Goal: Task Accomplishment & Management: Manage account settings

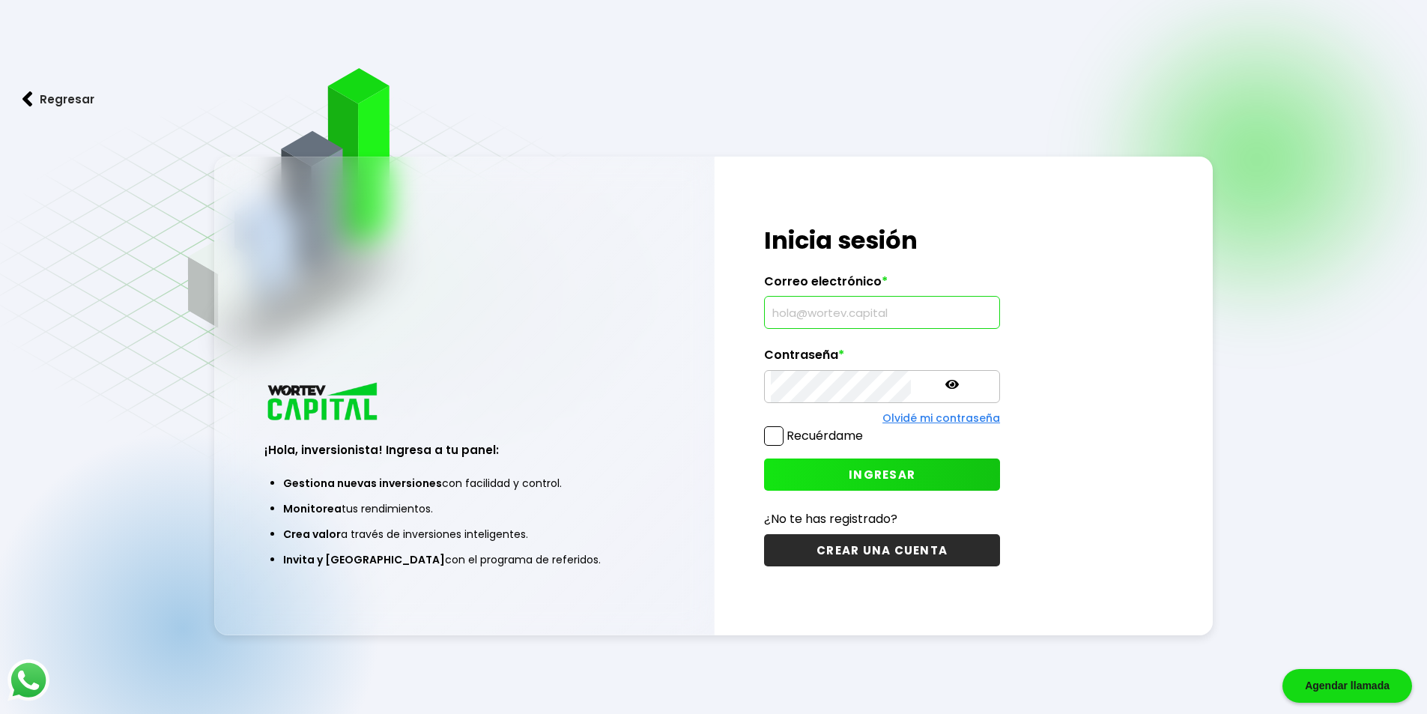
click at [787, 309] on input "text" at bounding box center [882, 312] width 223 height 31
type input "[EMAIL_ADDRESS][DOMAIN_NAME]"
click at [859, 473] on span "INGRESAR" at bounding box center [882, 475] width 67 height 16
click at [849, 469] on span "INGRESAR" at bounding box center [882, 475] width 67 height 16
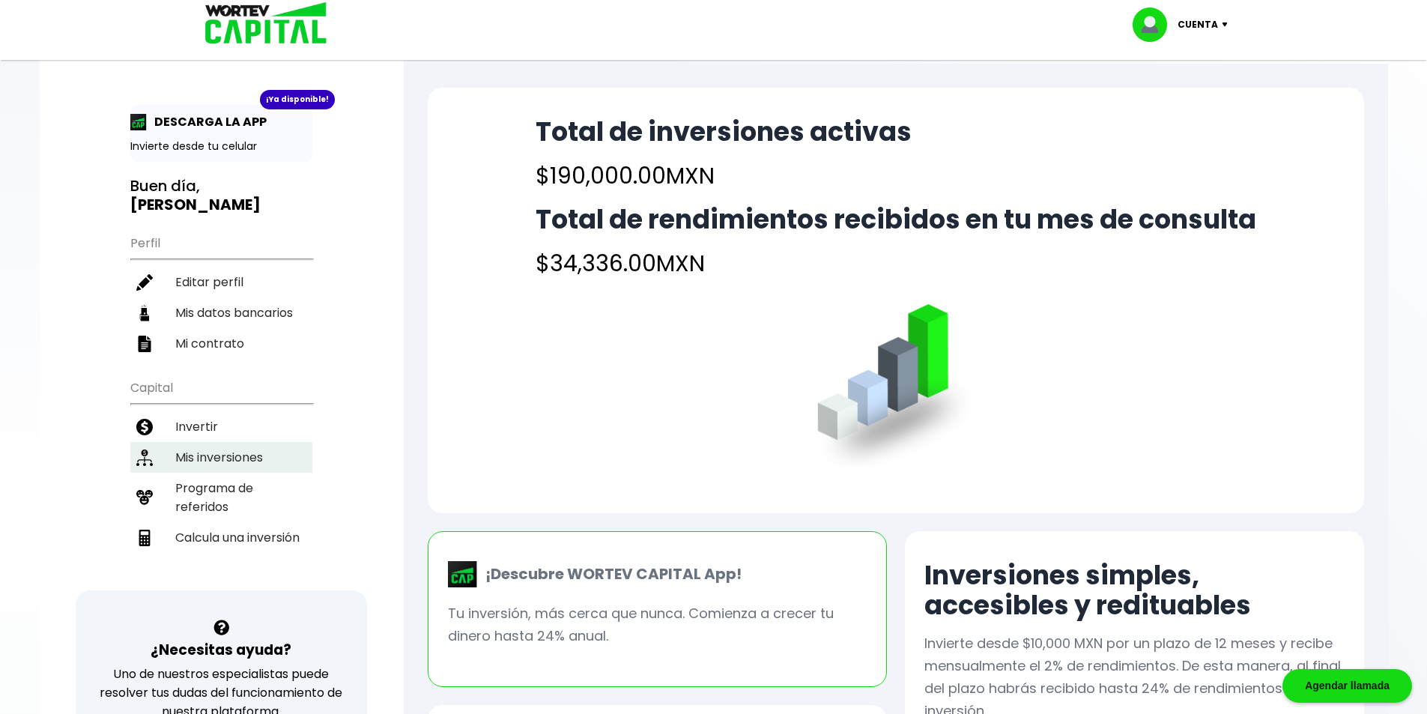
click at [230, 442] on li "Mis inversiones" at bounding box center [221, 457] width 182 height 31
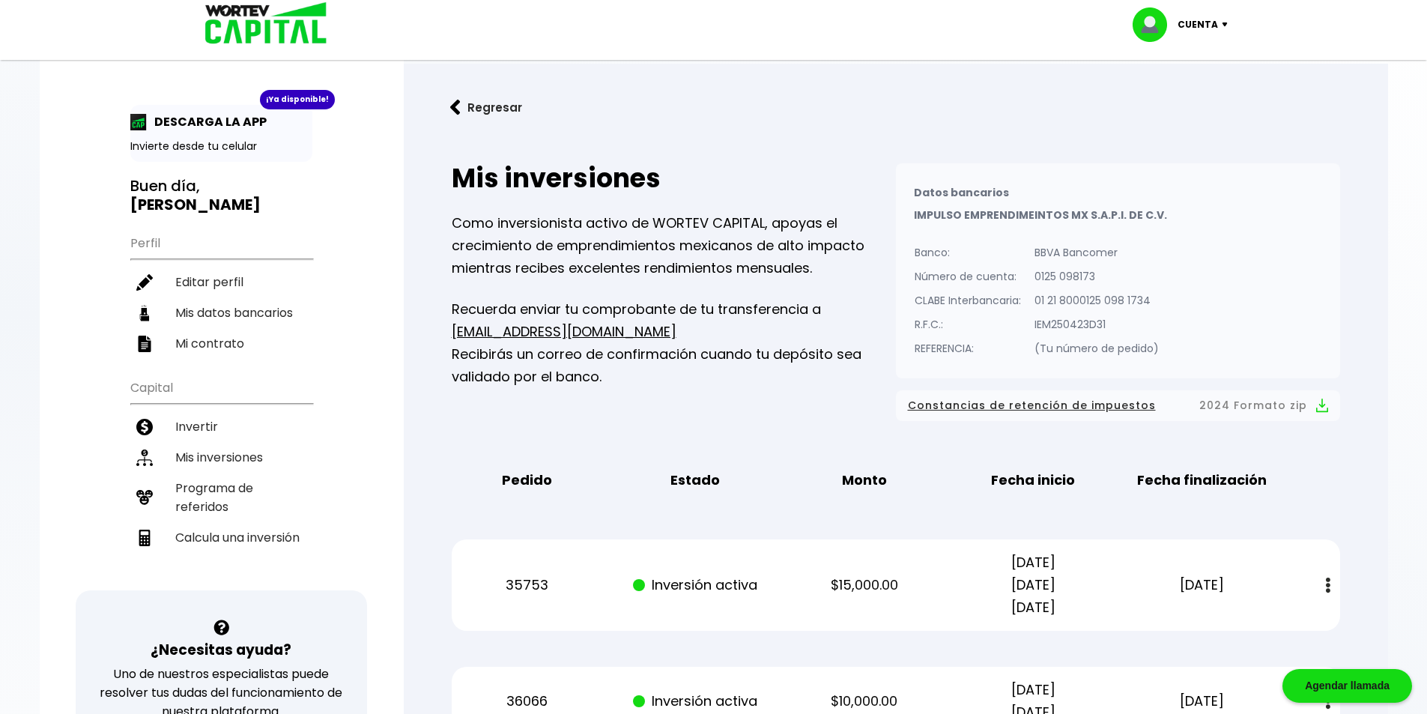
click at [1220, 23] on img at bounding box center [1228, 24] width 20 height 4
click at [1168, 96] on li "Cerrar sesión" at bounding box center [1182, 100] width 120 height 31
